Goal: Task Accomplishment & Management: Complete application form

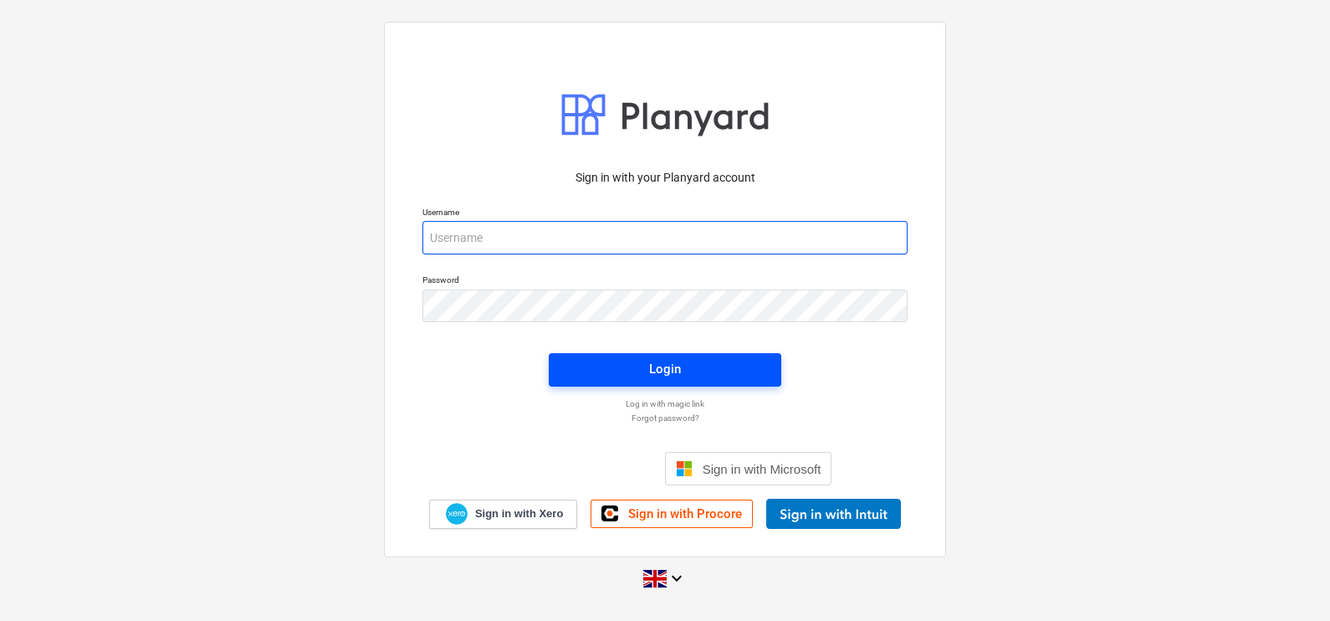
type input "[EMAIL_ADDRESS][DOMAIN_NAME]"
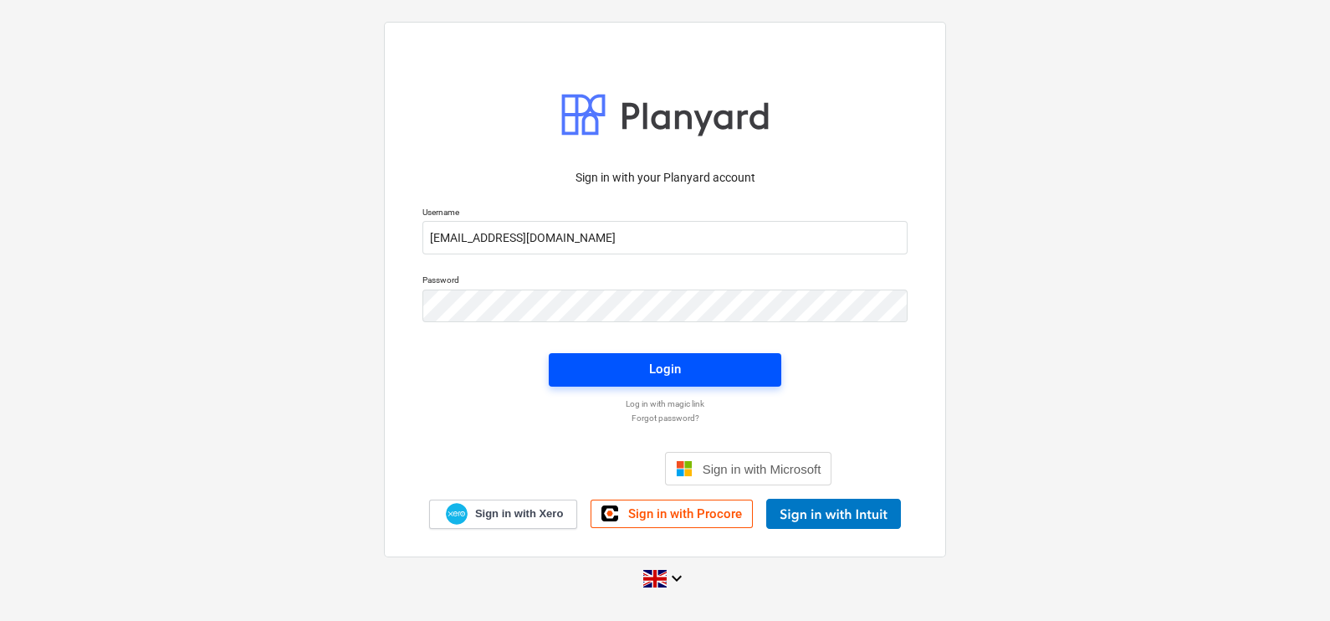
click at [699, 377] on span "Login" at bounding box center [665, 369] width 192 height 22
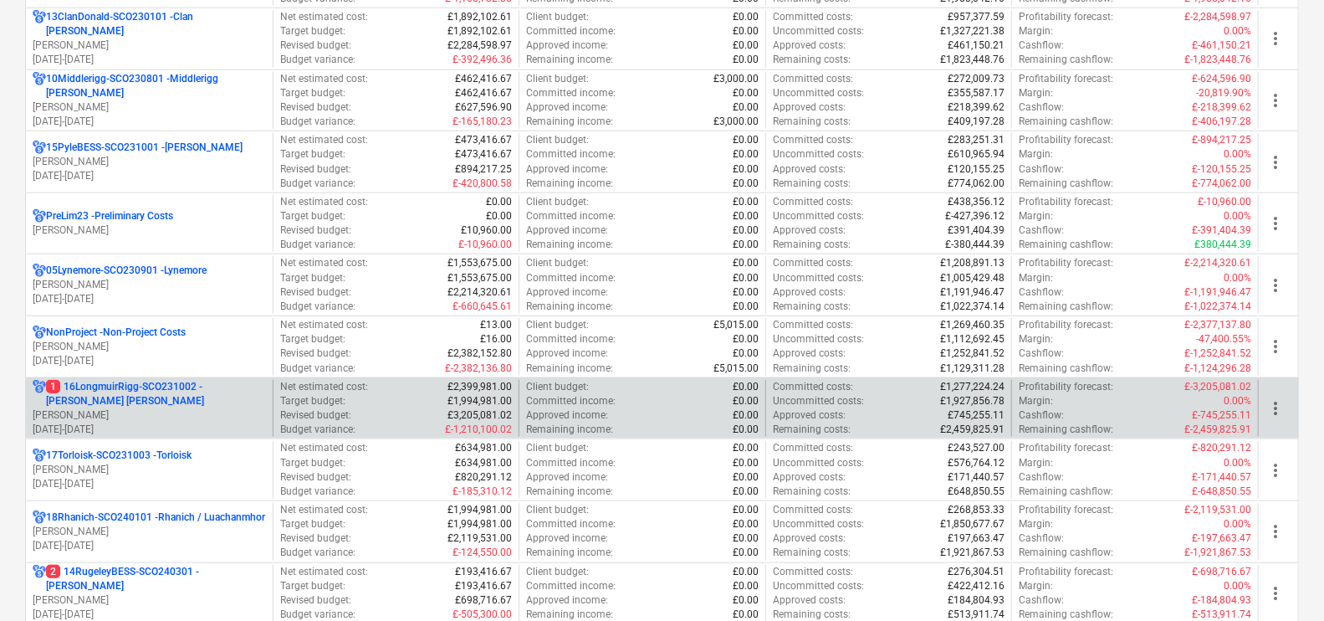
scroll to position [1046, 0]
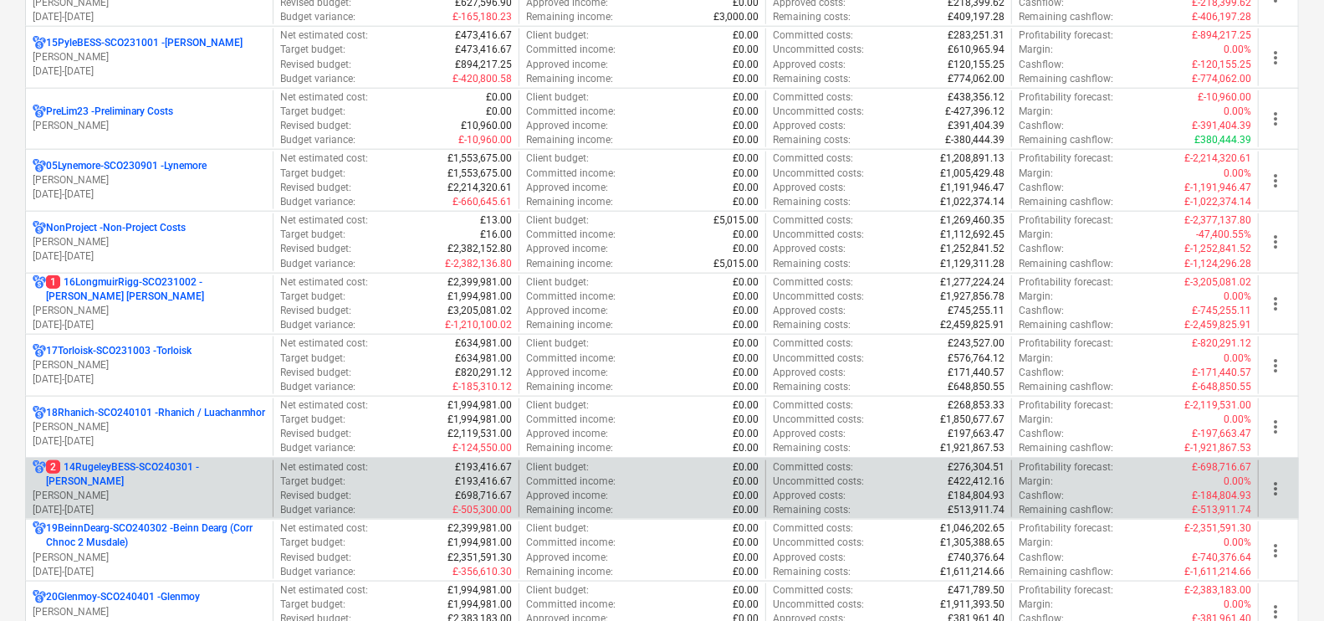
click at [172, 489] on p "[PERSON_NAME]" at bounding box center [149, 496] width 233 height 14
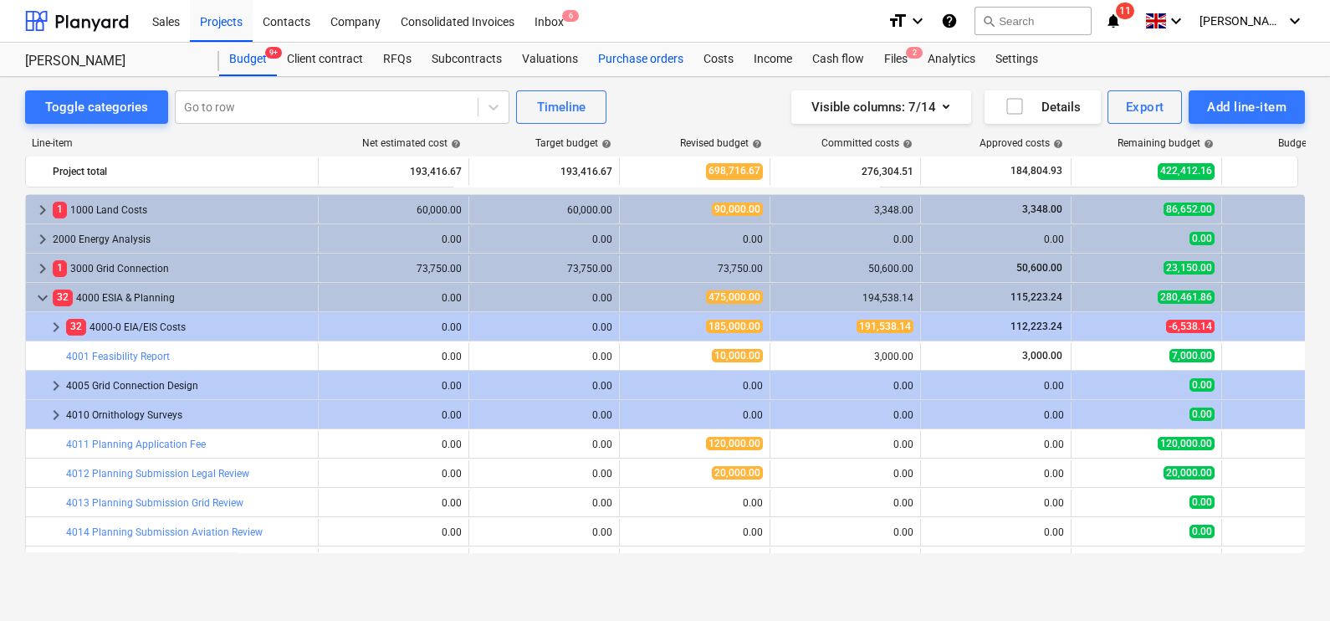
click at [635, 45] on div "Purchase orders" at bounding box center [640, 59] width 105 height 33
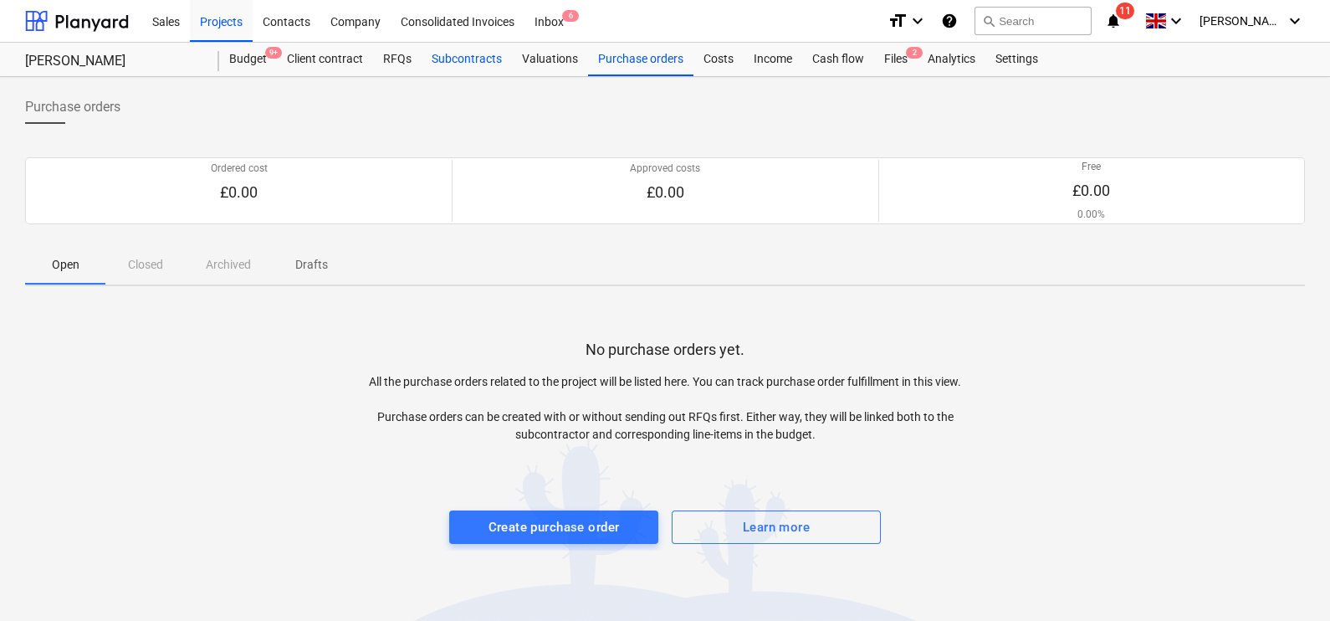
click at [435, 69] on div "Subcontracts" at bounding box center [467, 59] width 90 height 33
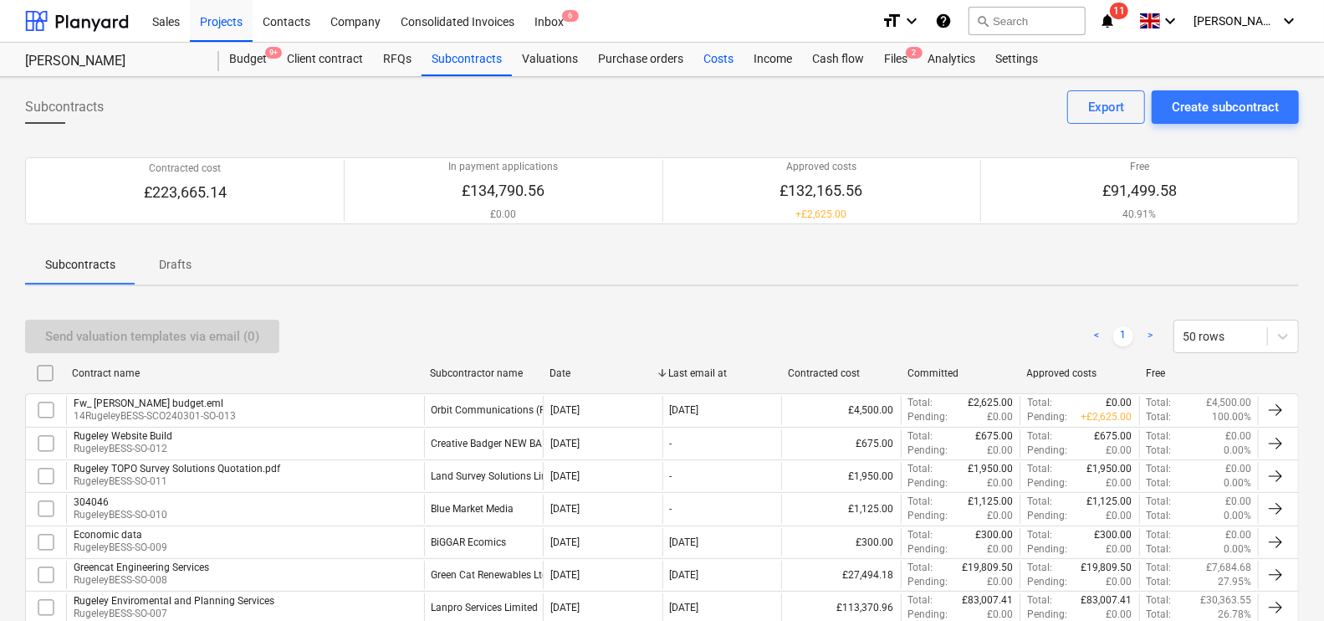
click at [714, 63] on div "Costs" at bounding box center [719, 59] width 50 height 33
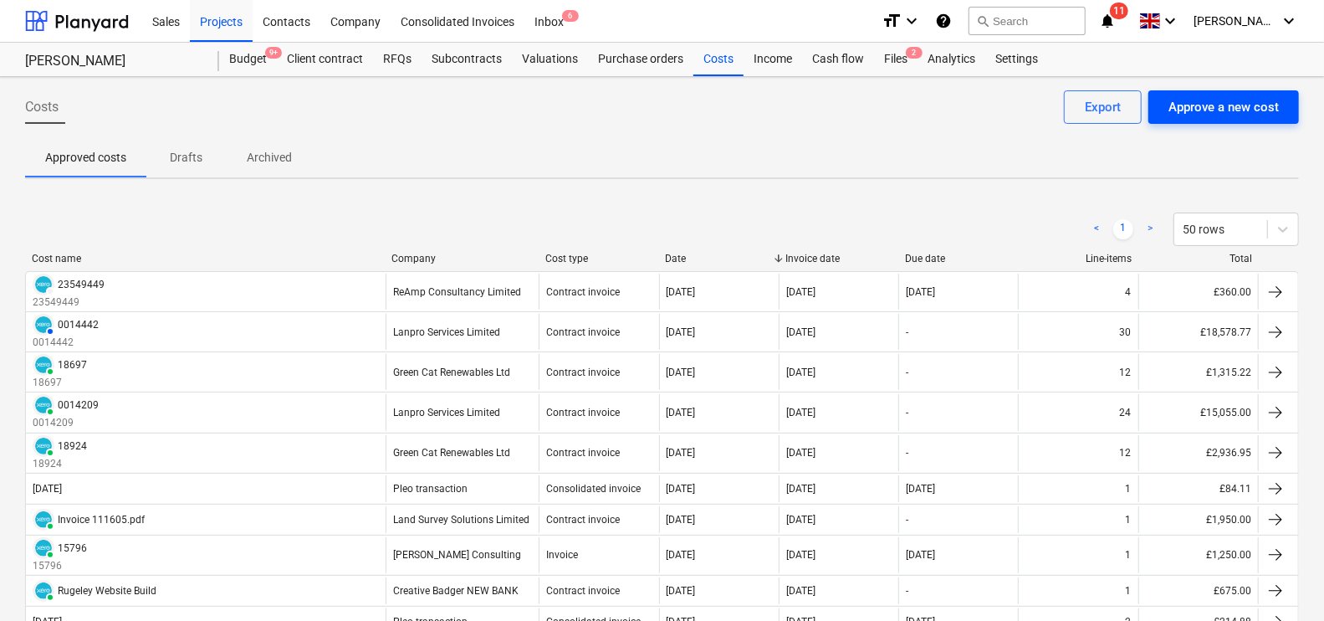
click at [1276, 117] on div "Approve a new cost" at bounding box center [1224, 107] width 110 height 22
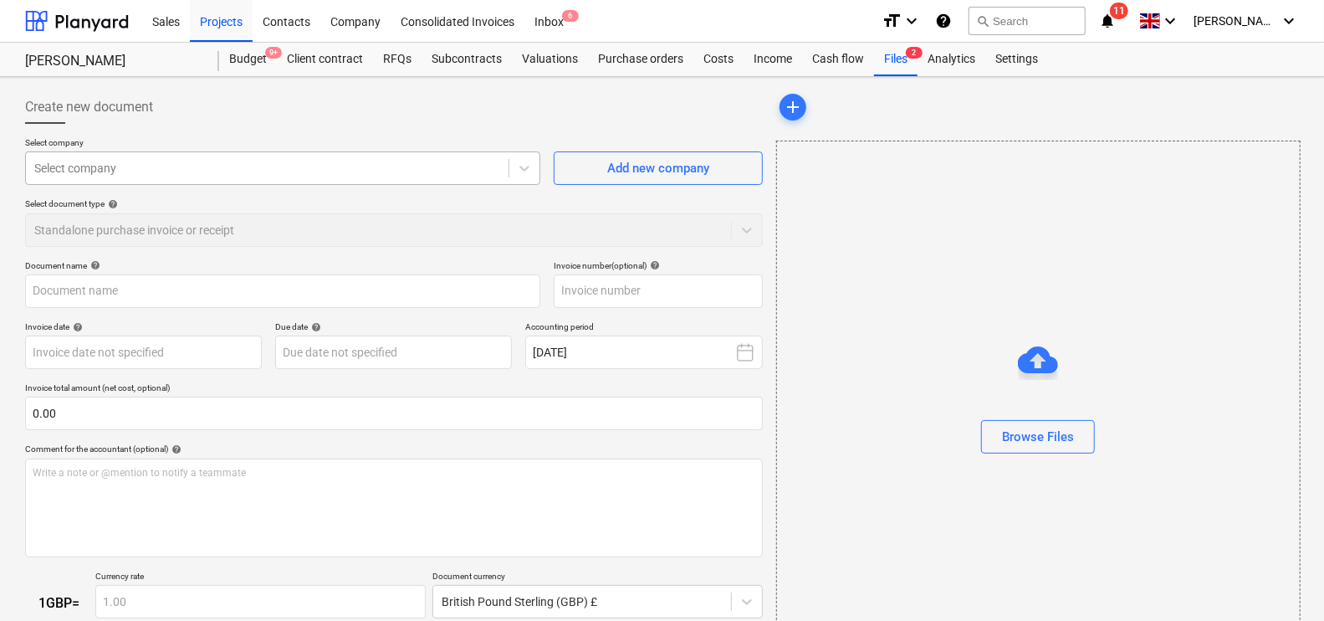
click at [119, 176] on div at bounding box center [267, 168] width 466 height 17
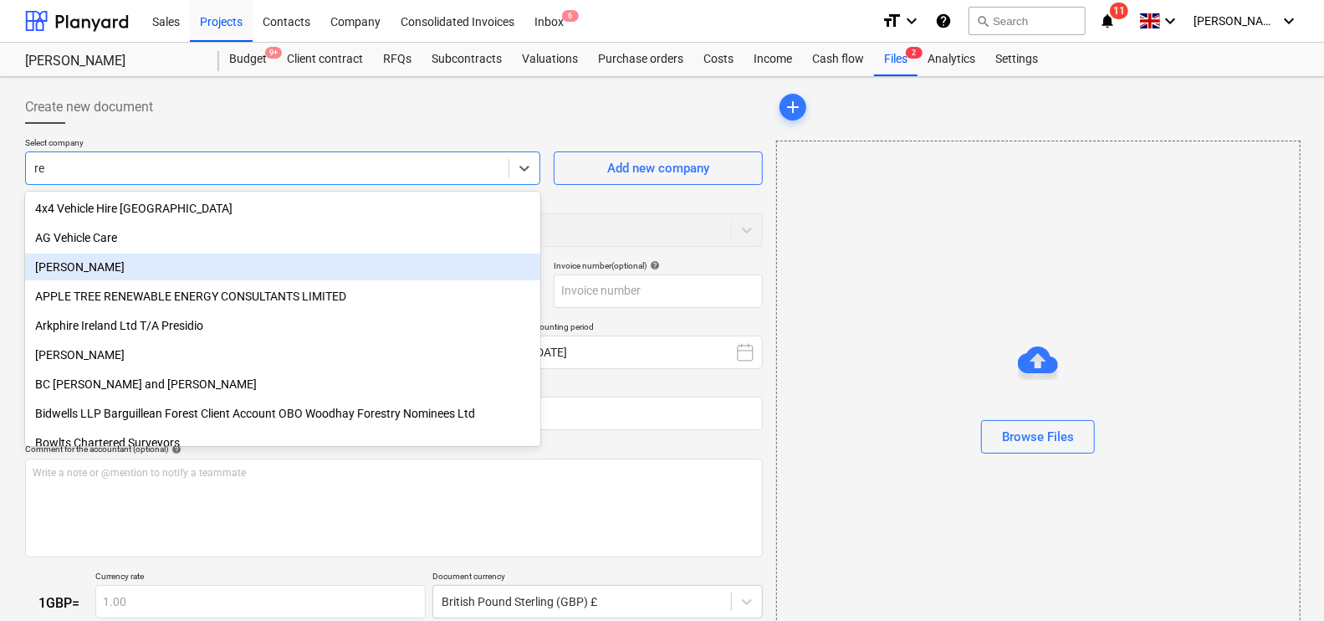
type input "rea"
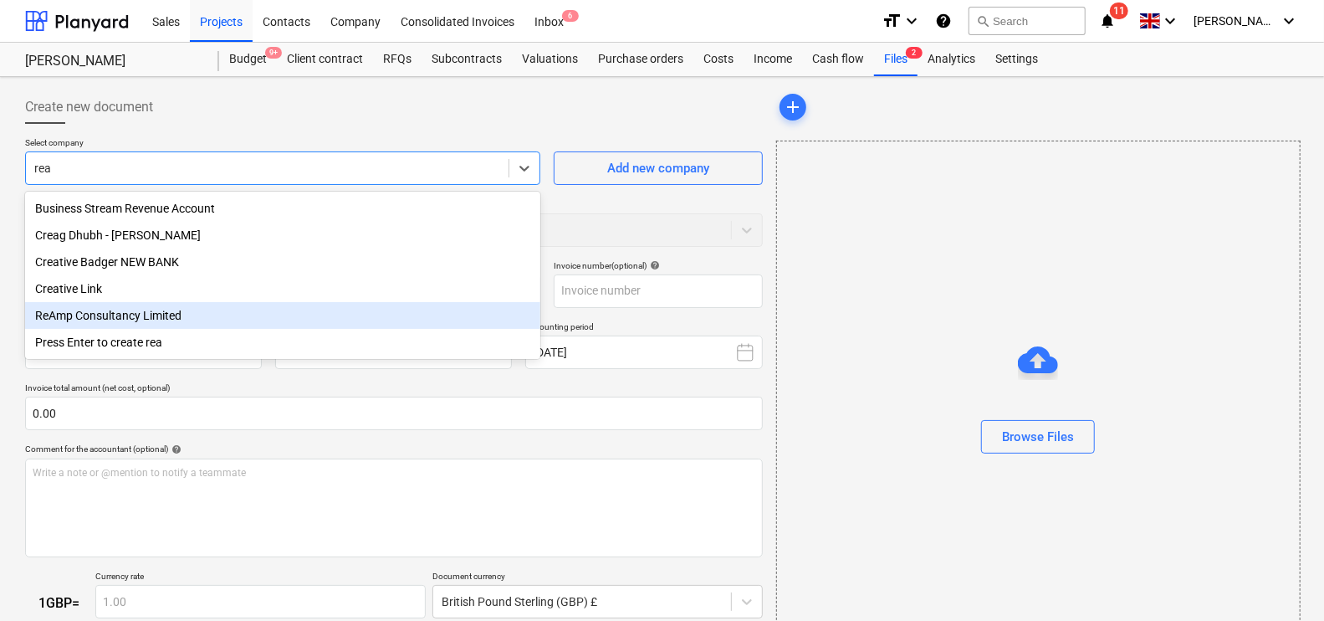
click at [139, 310] on div "ReAmp Consultancy Limited" at bounding box center [282, 315] width 515 height 27
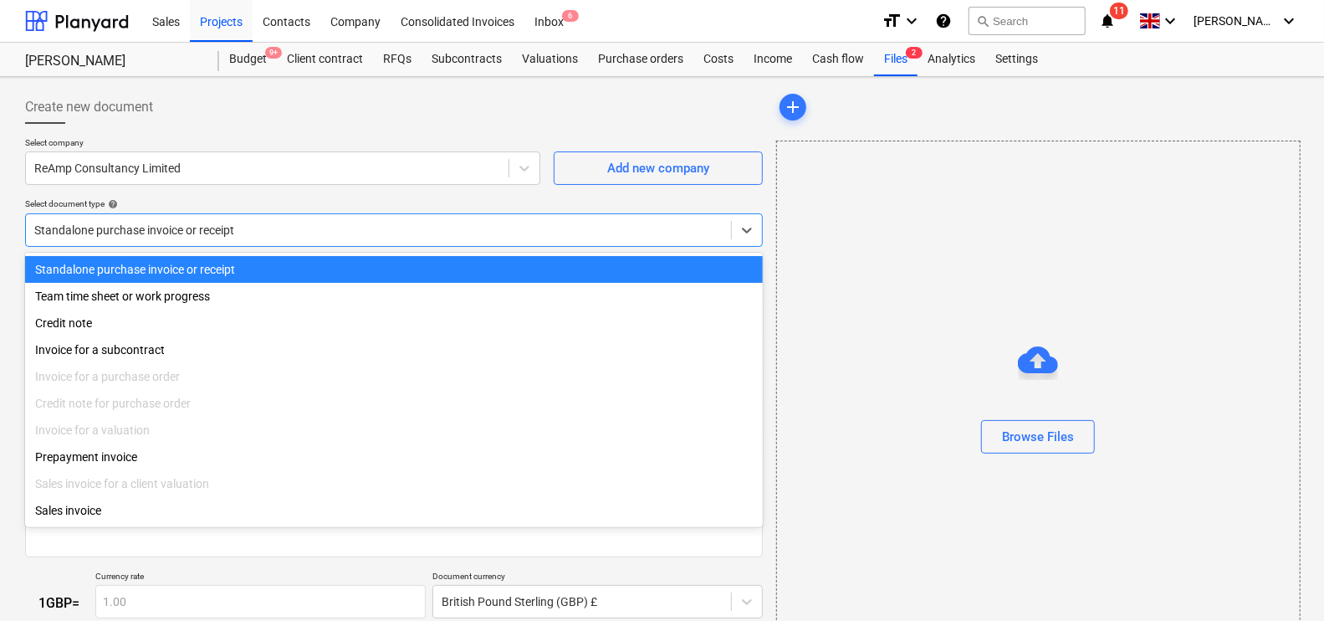
click at [185, 223] on div at bounding box center [378, 230] width 689 height 17
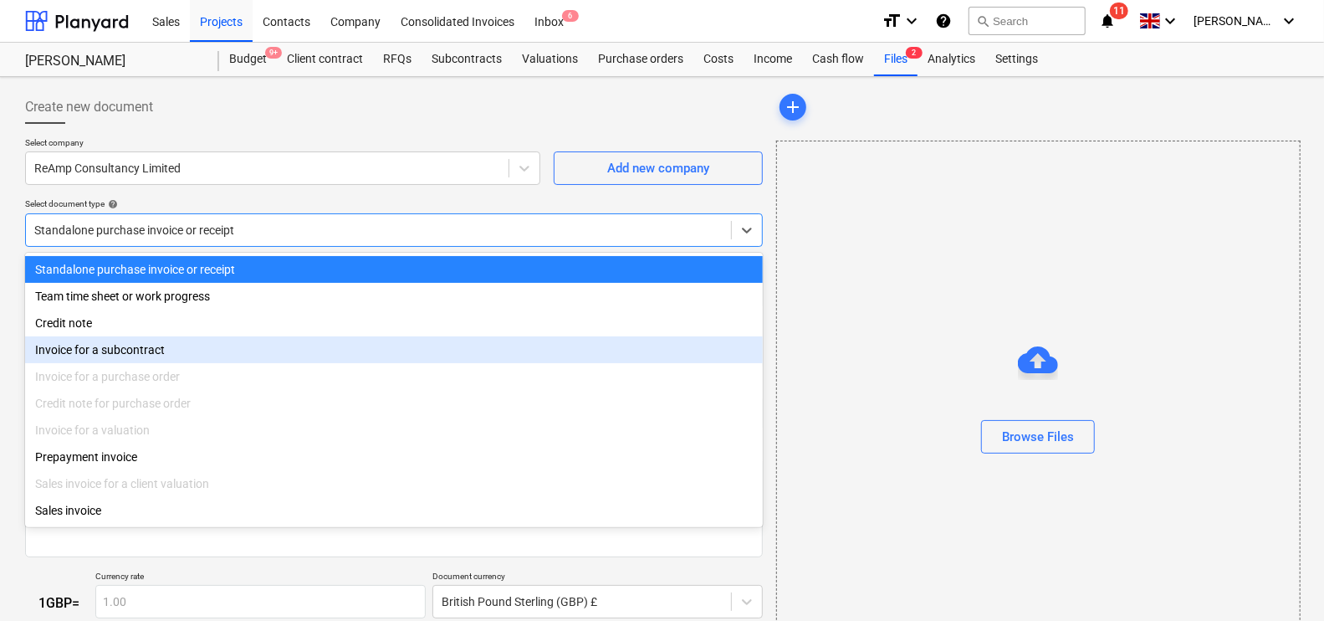
click at [120, 351] on div "Invoice for a subcontract" at bounding box center [394, 349] width 738 height 27
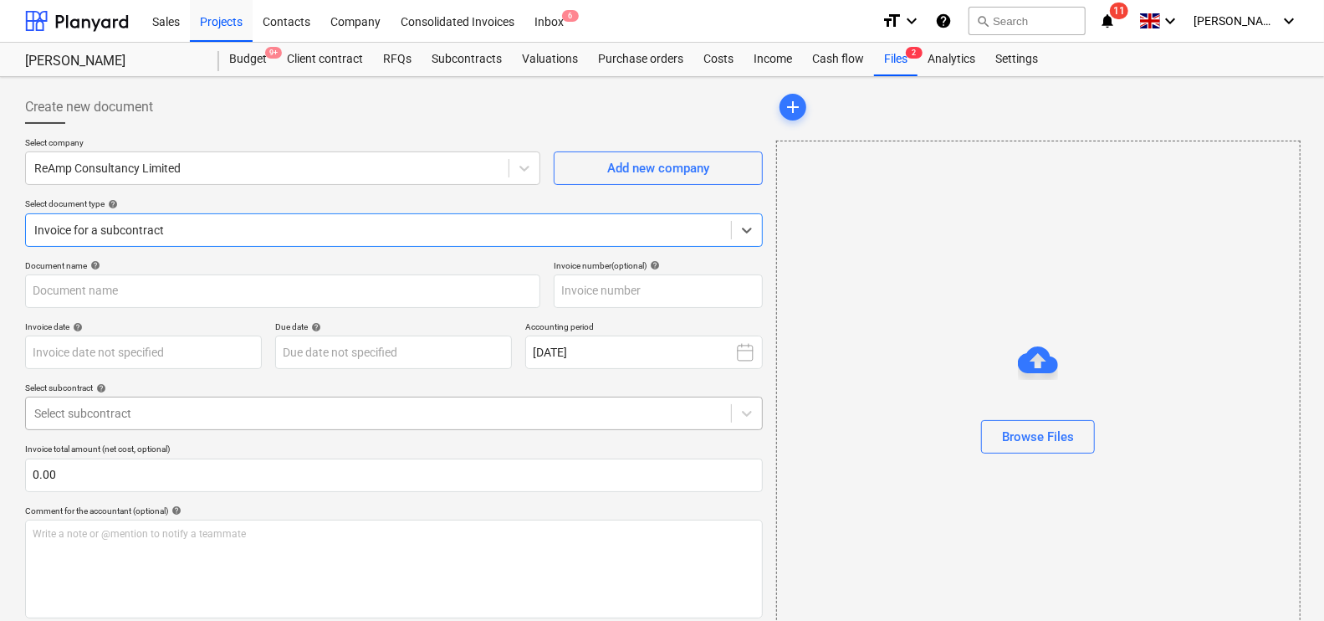
click at [125, 428] on div "Select subcontract" at bounding box center [394, 413] width 738 height 33
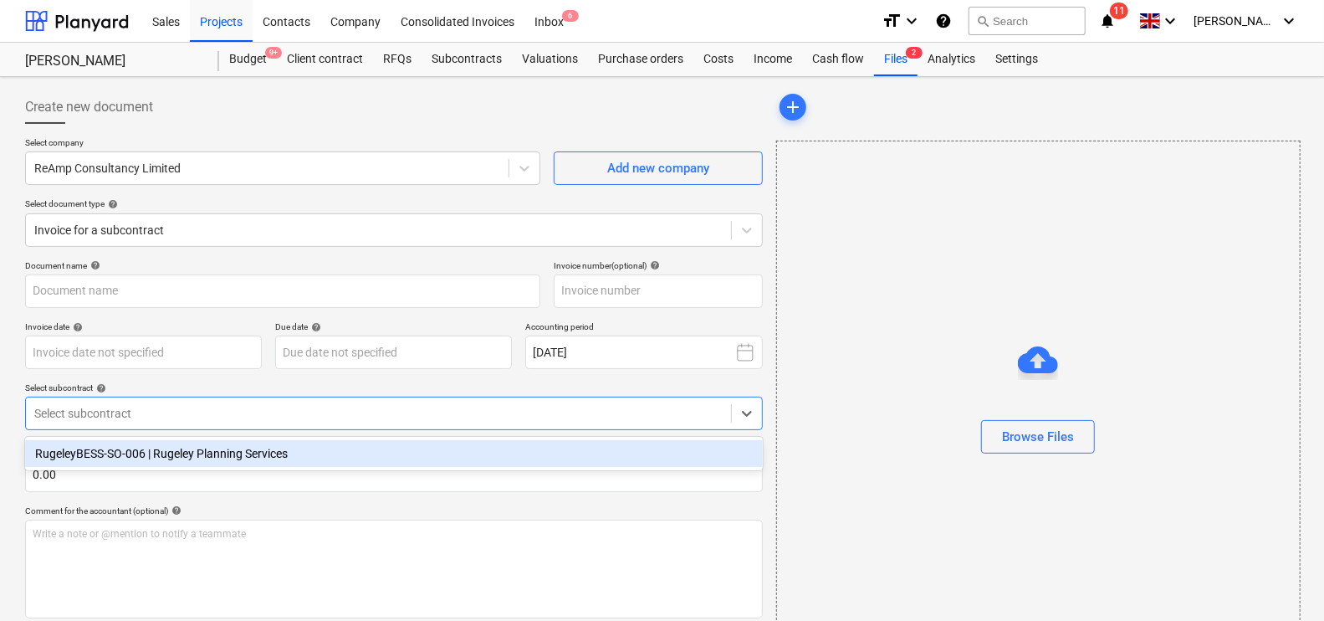
click at [121, 460] on div "RugeleyBESS-SO-006 | Rugeley Planning Services" at bounding box center [394, 453] width 738 height 27
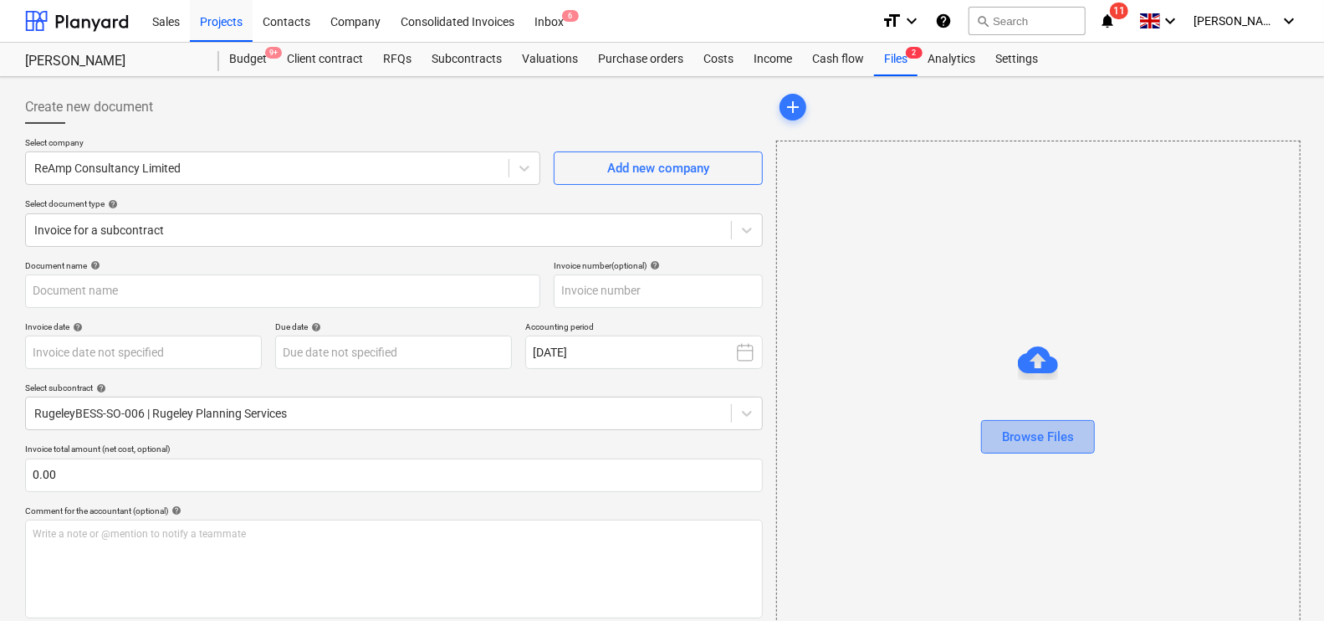
click at [1018, 437] on div "Browse Files" at bounding box center [1038, 437] width 72 height 22
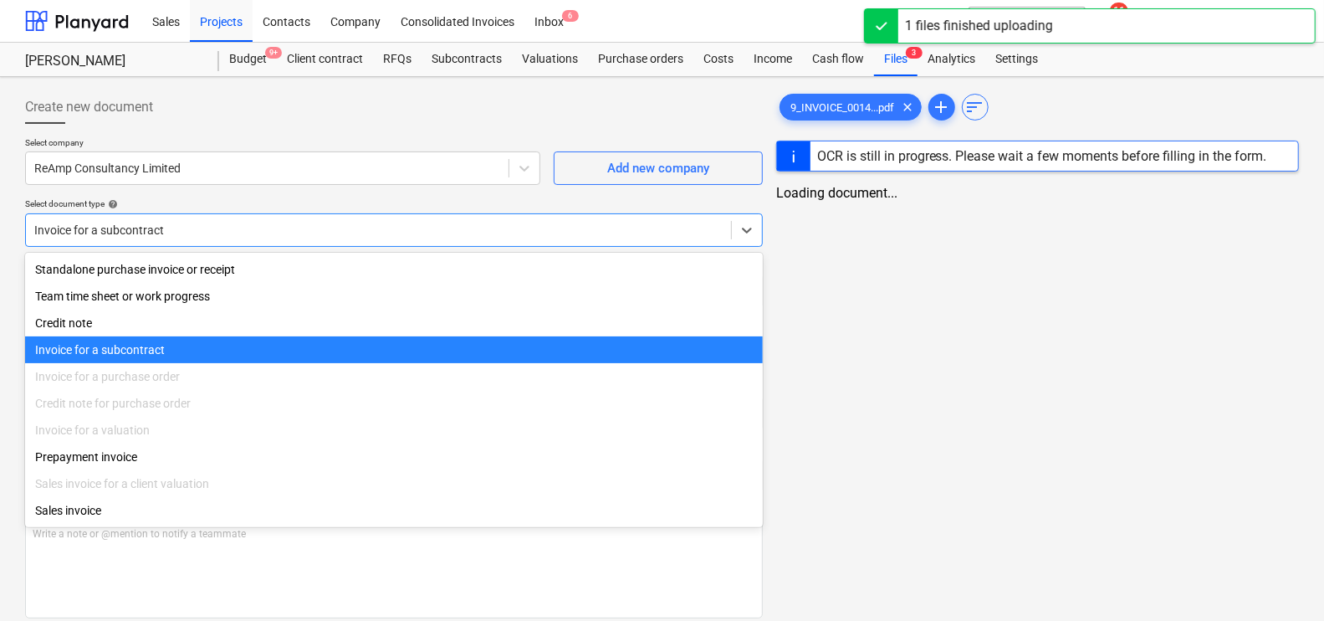
click at [229, 223] on div at bounding box center [378, 230] width 689 height 17
click at [175, 362] on div "Invoice for a subcontract" at bounding box center [394, 349] width 738 height 27
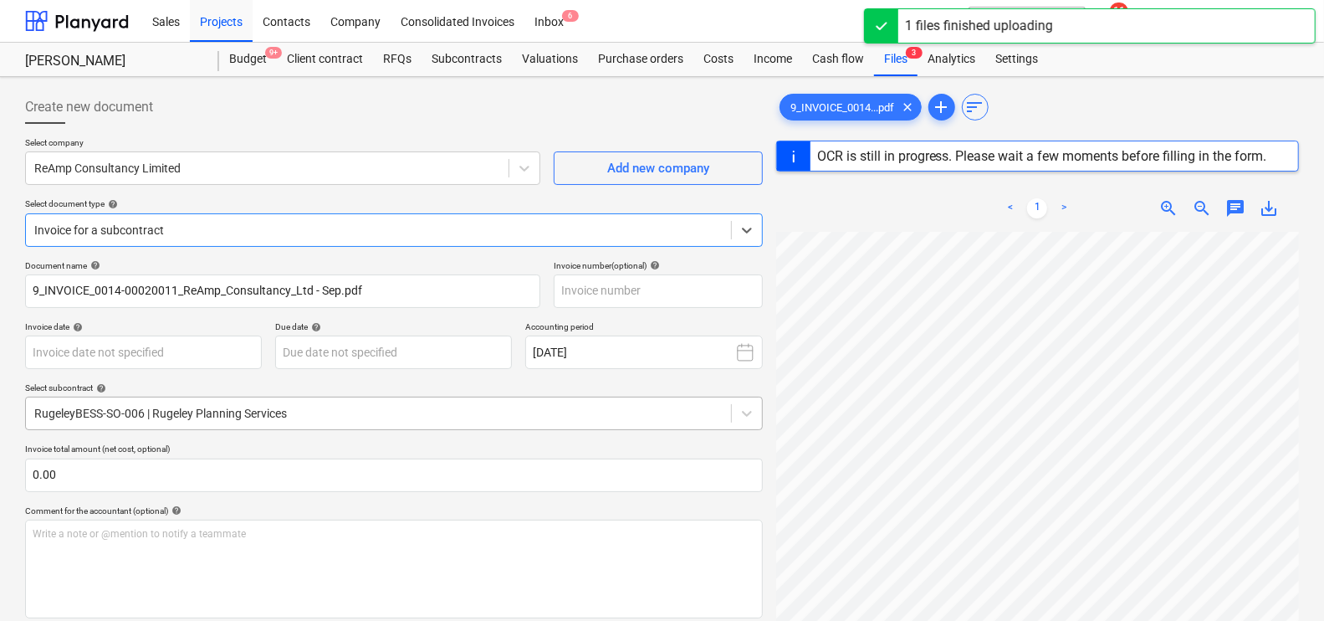
click at [90, 418] on div at bounding box center [378, 413] width 689 height 17
click at [125, 316] on div "Document name help 9_INVOICE_0014-00020011_ReAmp_Consultancy_Ltd - Sep.pdf Invo…" at bounding box center [394, 590] width 738 height 661
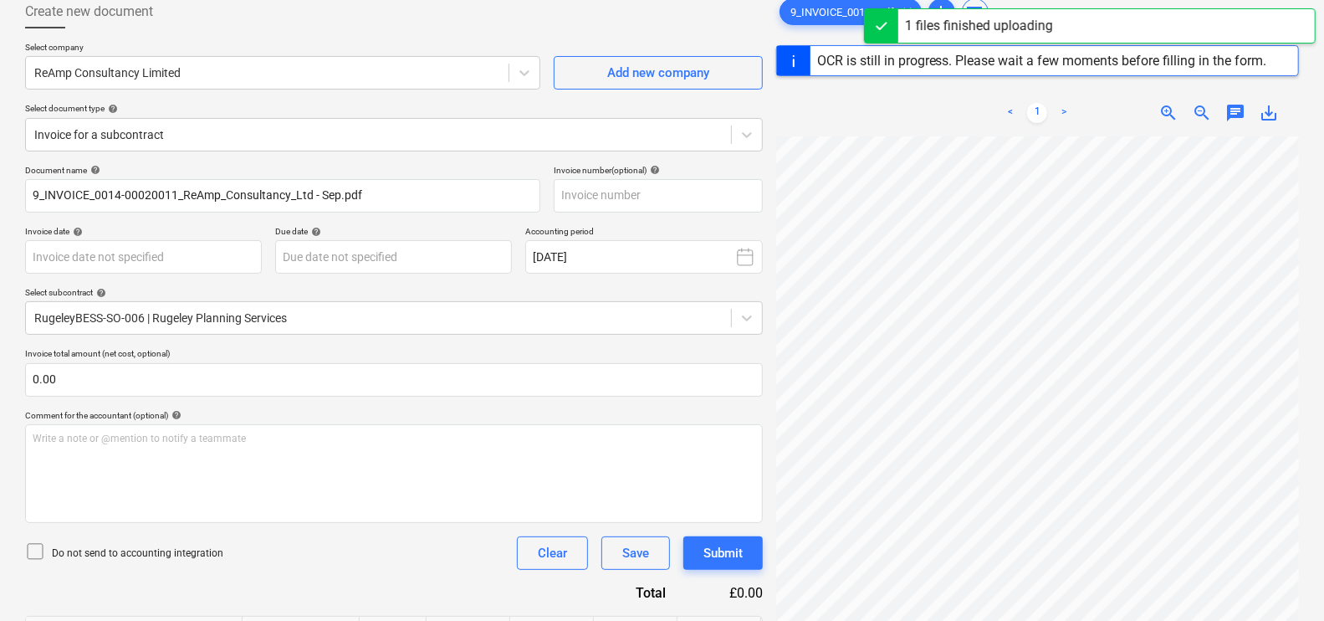
scroll to position [313, 0]
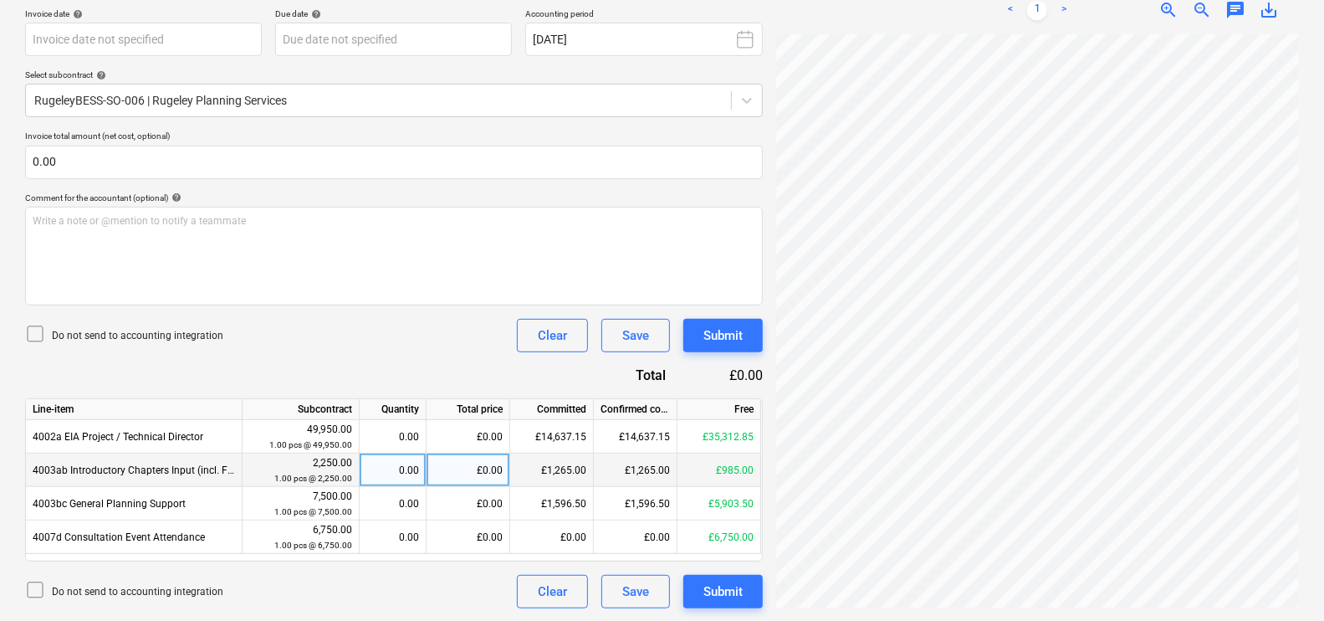
type input "23549449"
type input "[DATE]"
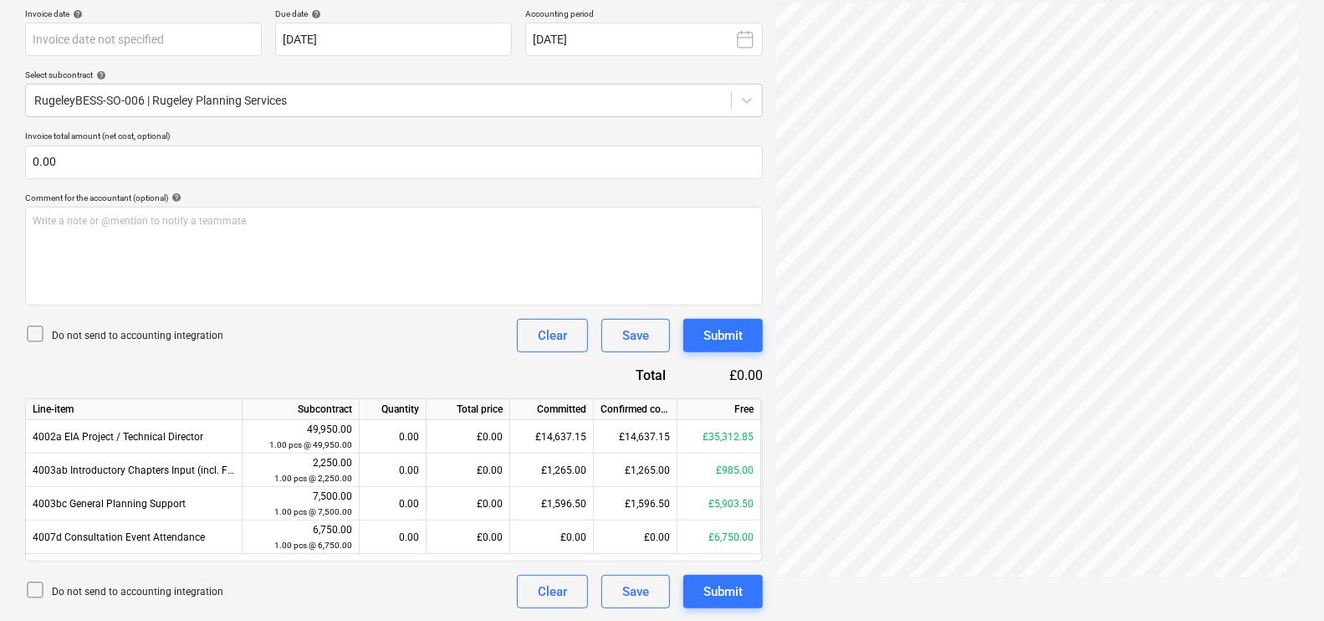
scroll to position [356, 0]
drag, startPoint x: 872, startPoint y: 537, endPoint x: 1070, endPoint y: 527, distance: 198.5
click at [1077, 532] on div "9_INVOICE_0014...pdf clear add sort < 1 > zoom_in zoom_out chat 0 save_alt" at bounding box center [1038, 171] width 536 height 888
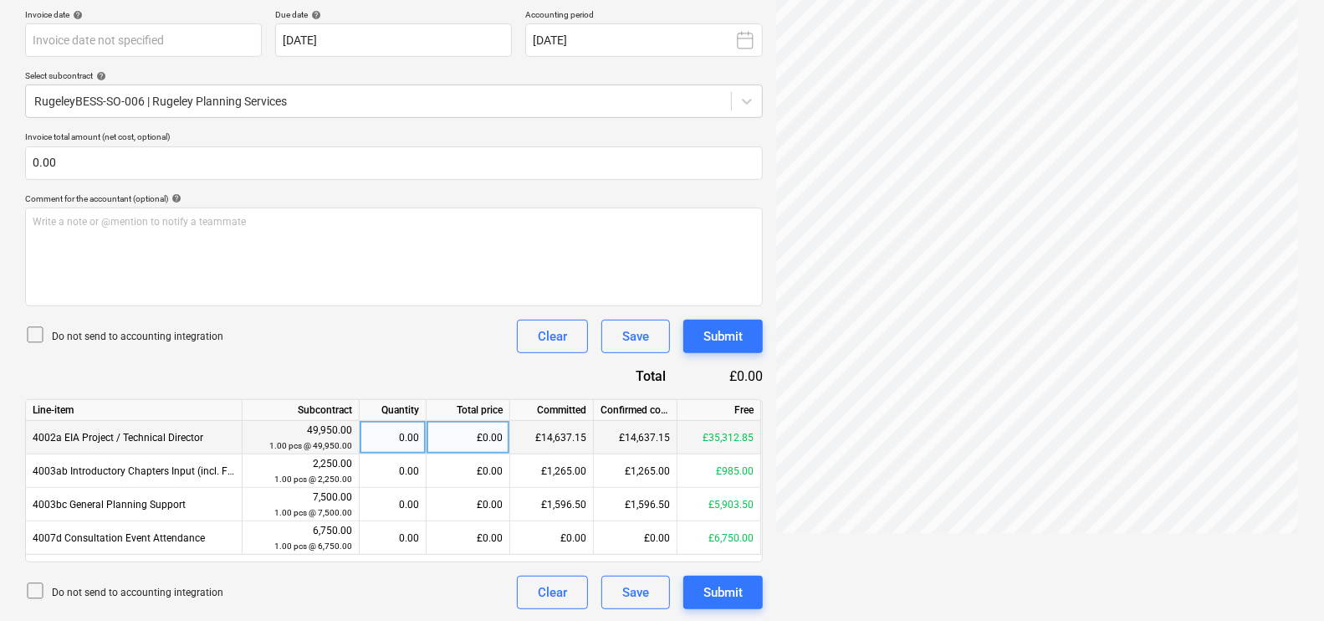
click at [463, 443] on div "£0.00" at bounding box center [469, 437] width 84 height 33
type input "2357.50"
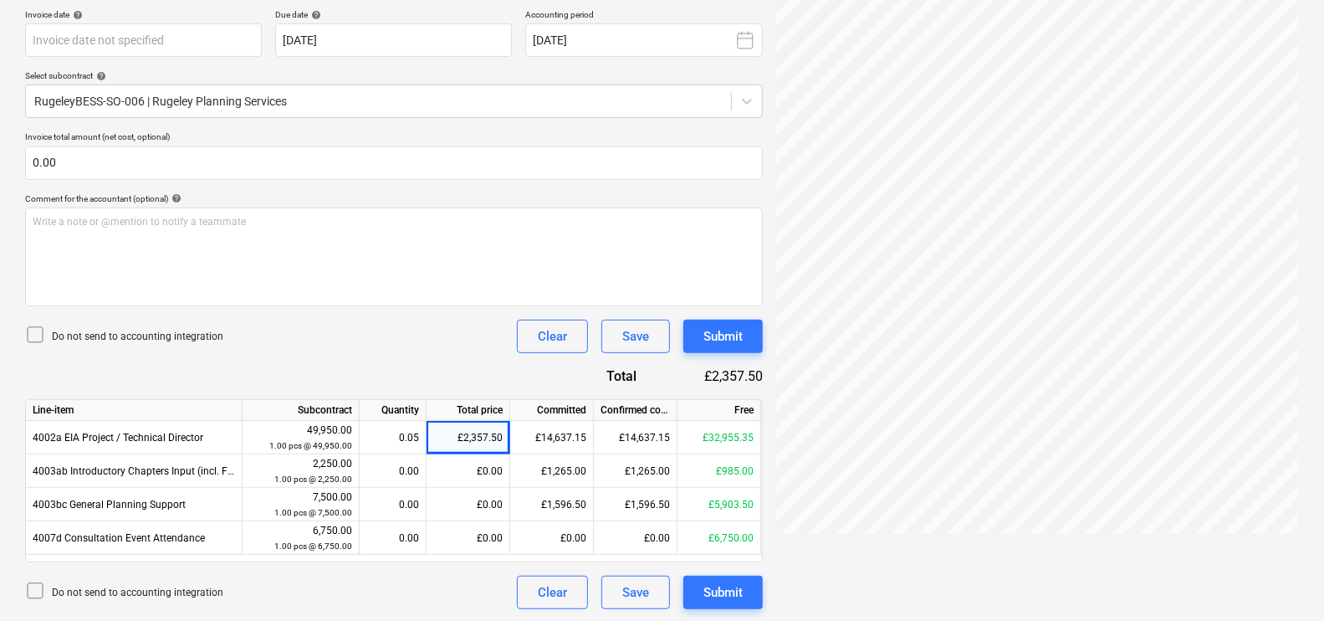
click at [446, 320] on div "Do not send to accounting integration Clear Save Submit" at bounding box center [394, 336] width 738 height 33
click at [750, 597] on button "Submit" at bounding box center [723, 592] width 79 height 33
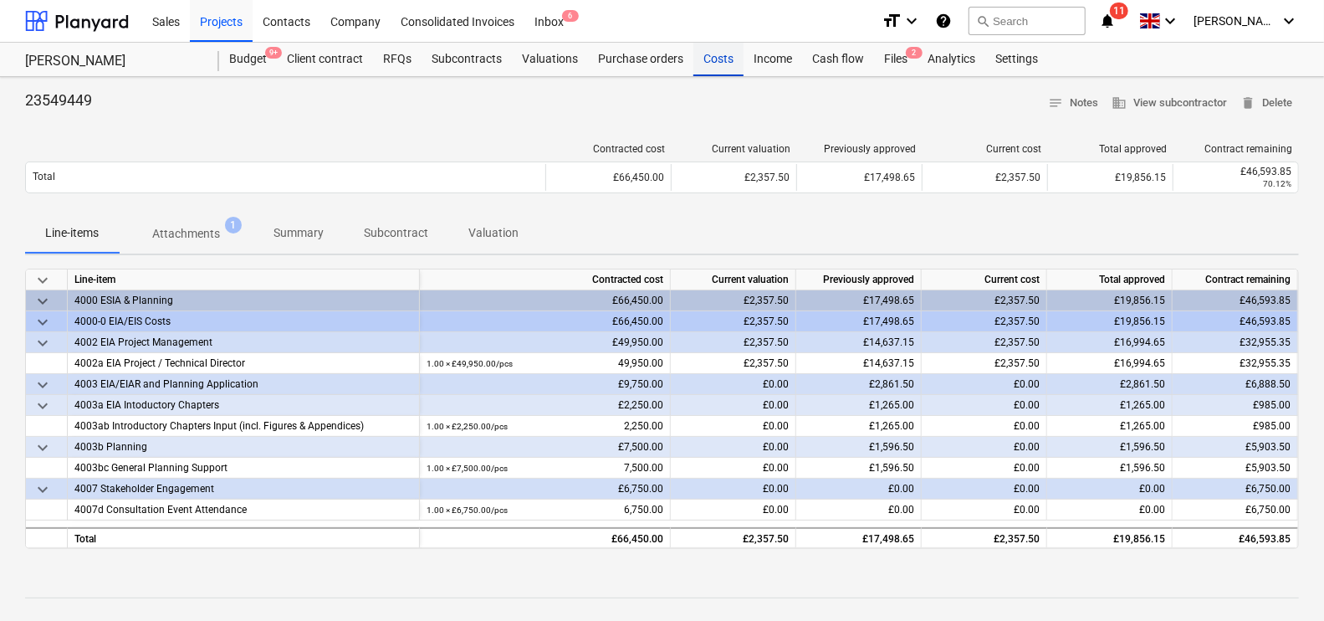
click at [732, 67] on div "Costs" at bounding box center [719, 59] width 50 height 33
